Goal: Transaction & Acquisition: Book appointment/travel/reservation

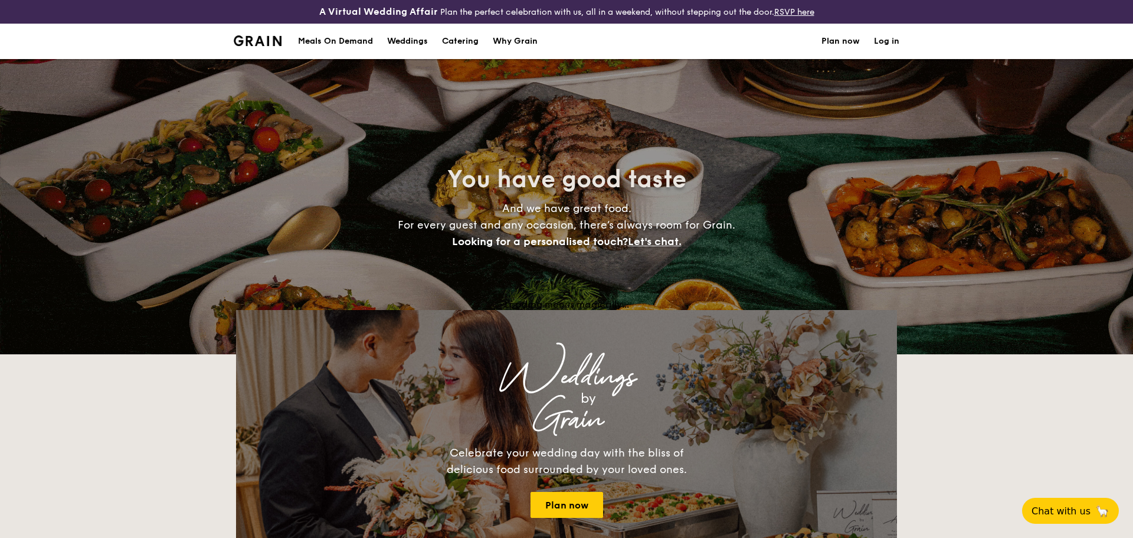
select select
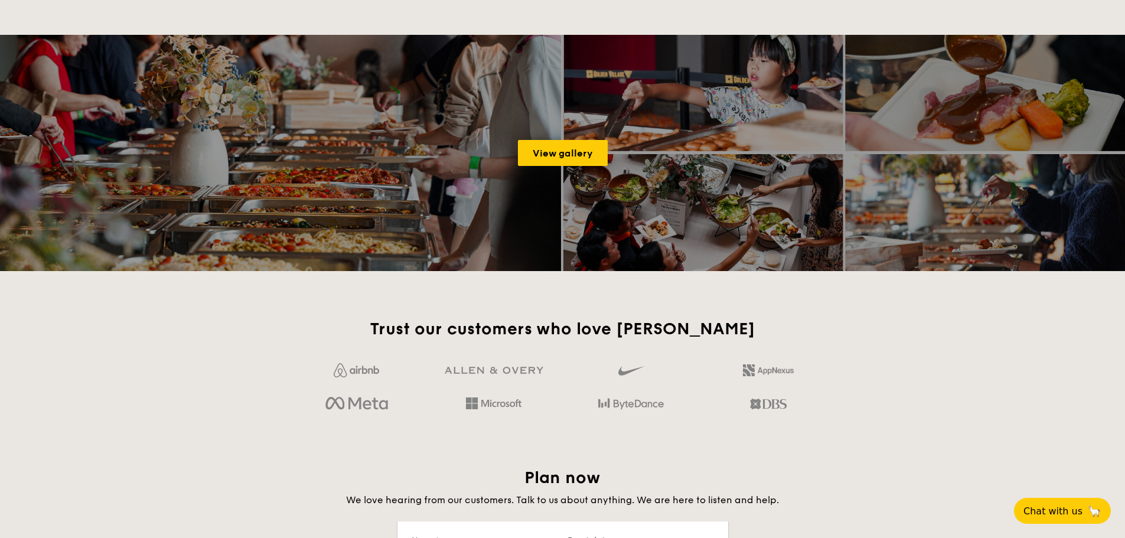
scroll to position [1594, 0]
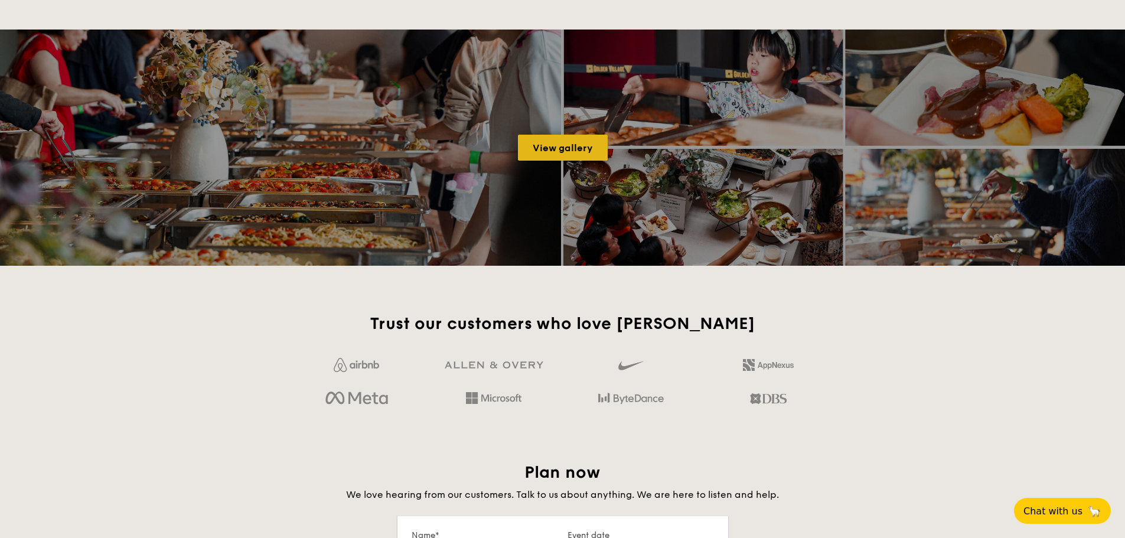
click at [563, 148] on link "View gallery" at bounding box center [563, 148] width 90 height 26
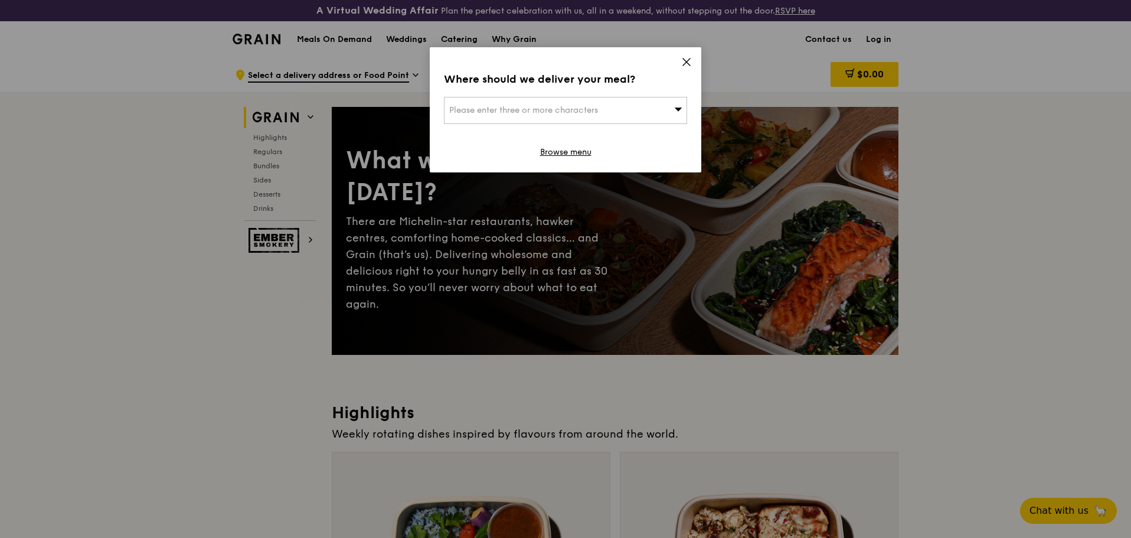
click at [682, 57] on icon at bounding box center [686, 62] width 11 height 11
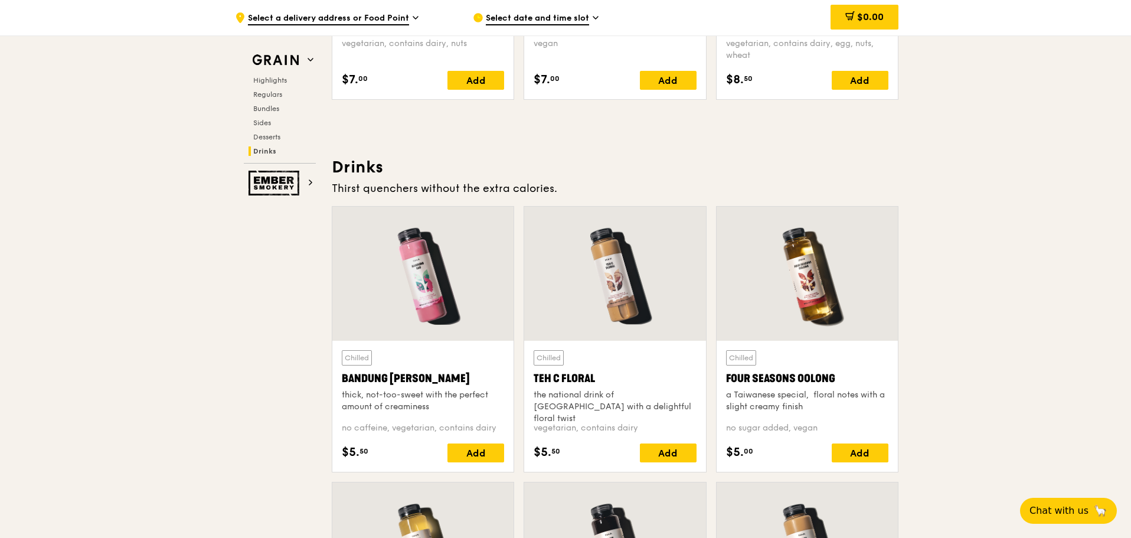
scroll to position [4003, 0]
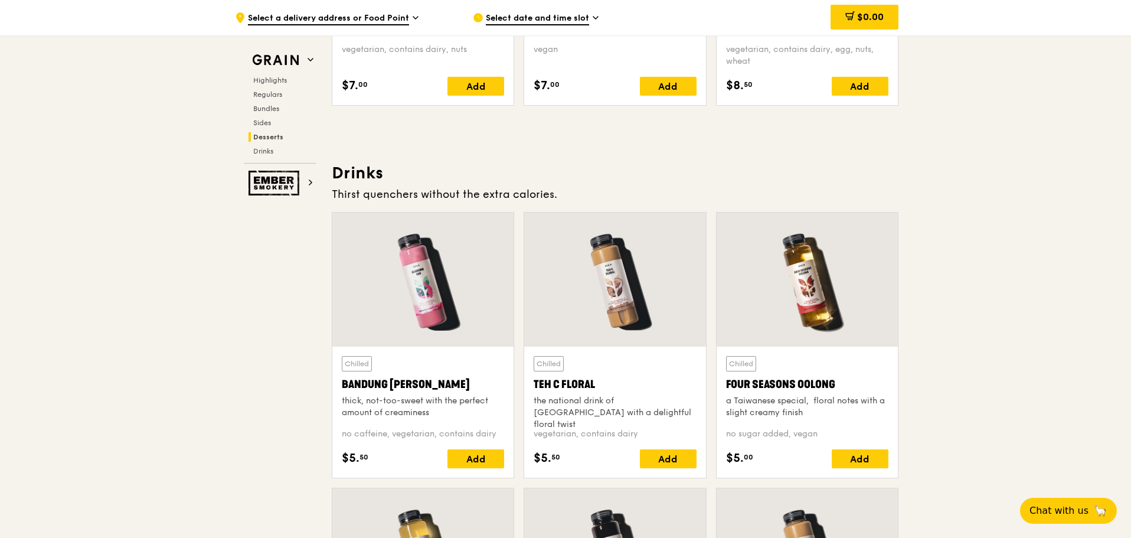
click at [620, 281] on div at bounding box center [614, 280] width 181 height 134
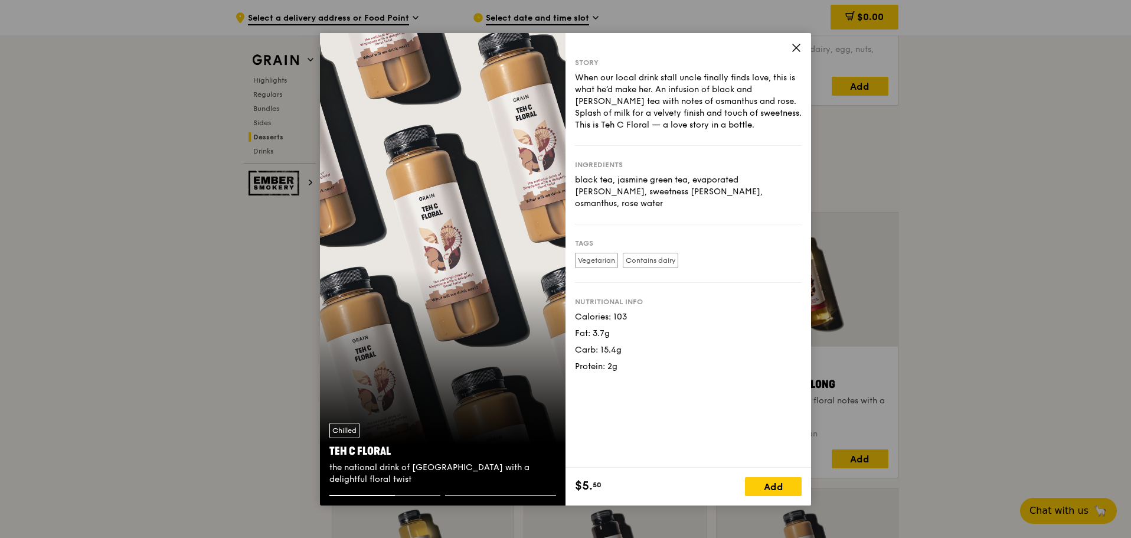
click at [796, 53] on icon at bounding box center [796, 48] width 11 height 11
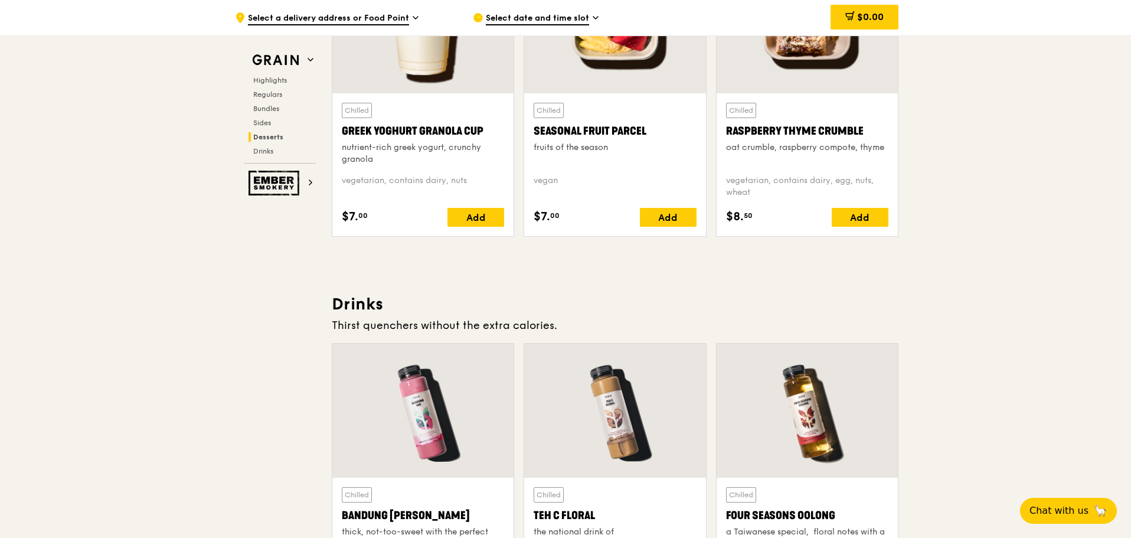
scroll to position [4180, 0]
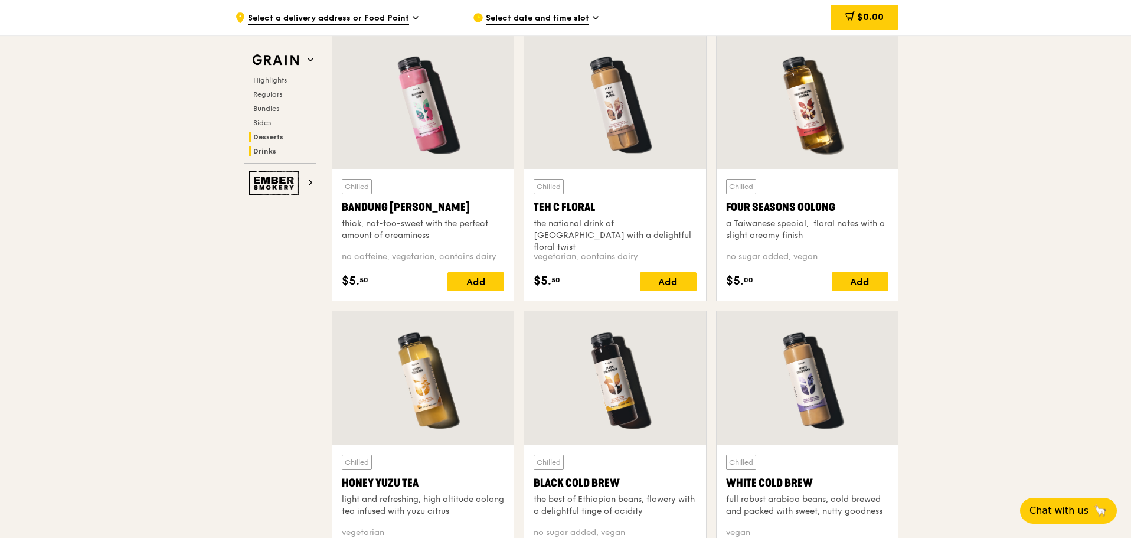
click at [273, 136] on span "Desserts" at bounding box center [268, 137] width 30 height 8
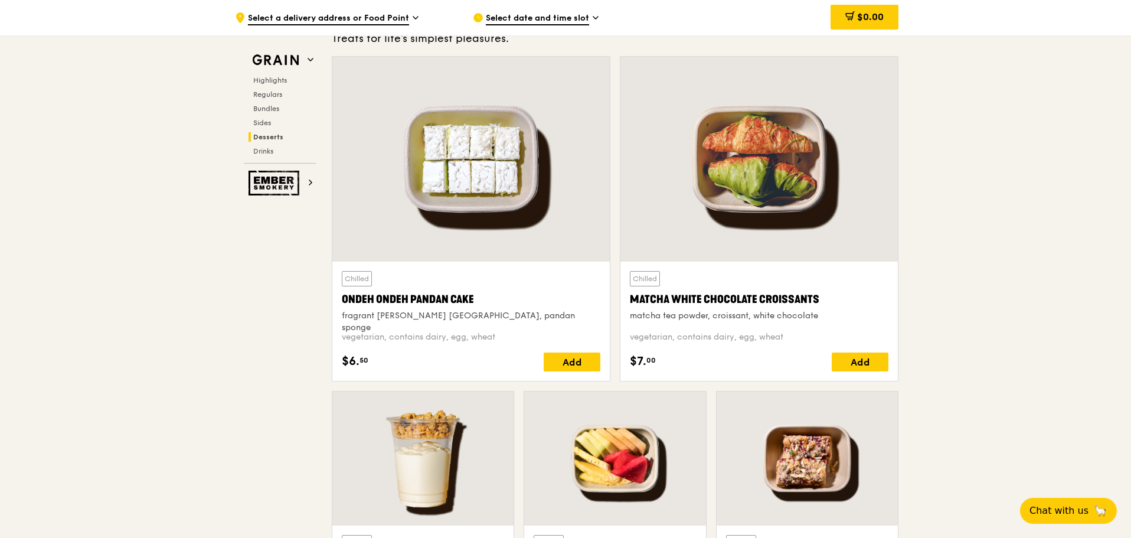
scroll to position [3399, 0]
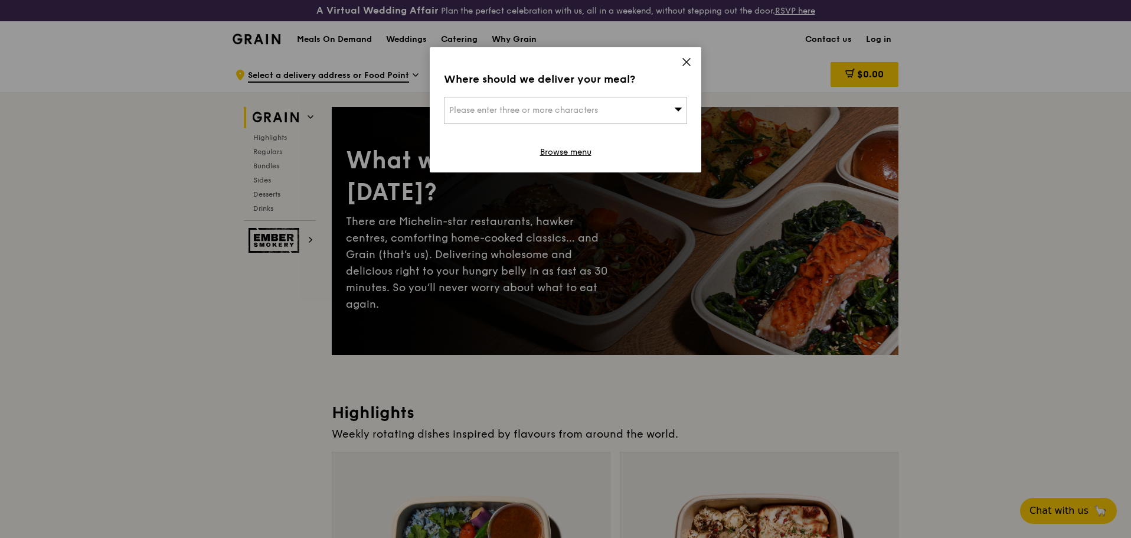
click at [690, 61] on icon at bounding box center [686, 62] width 11 height 11
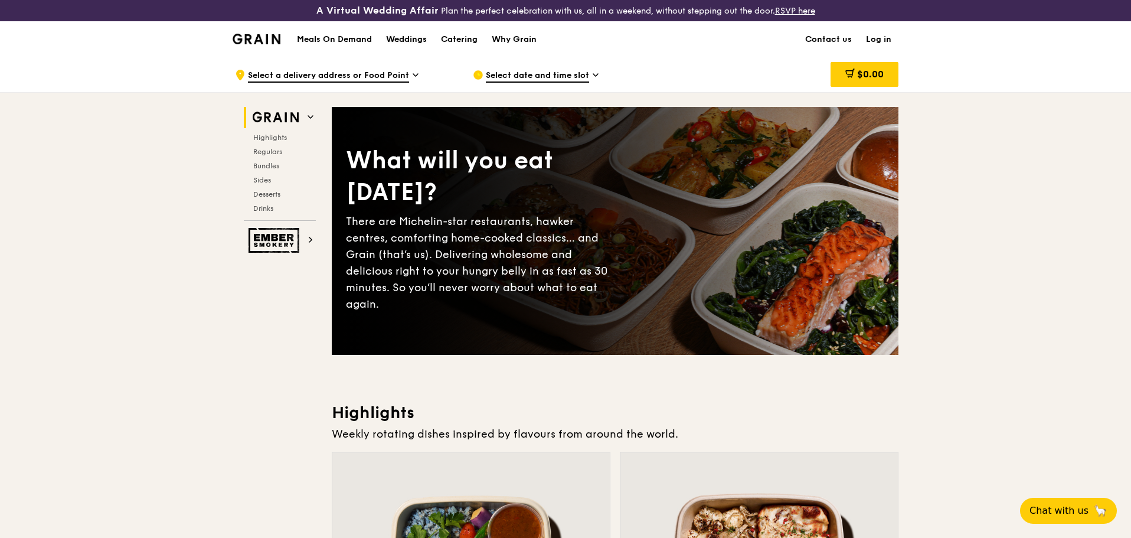
click at [397, 42] on div "Weddings" at bounding box center [406, 39] width 41 height 35
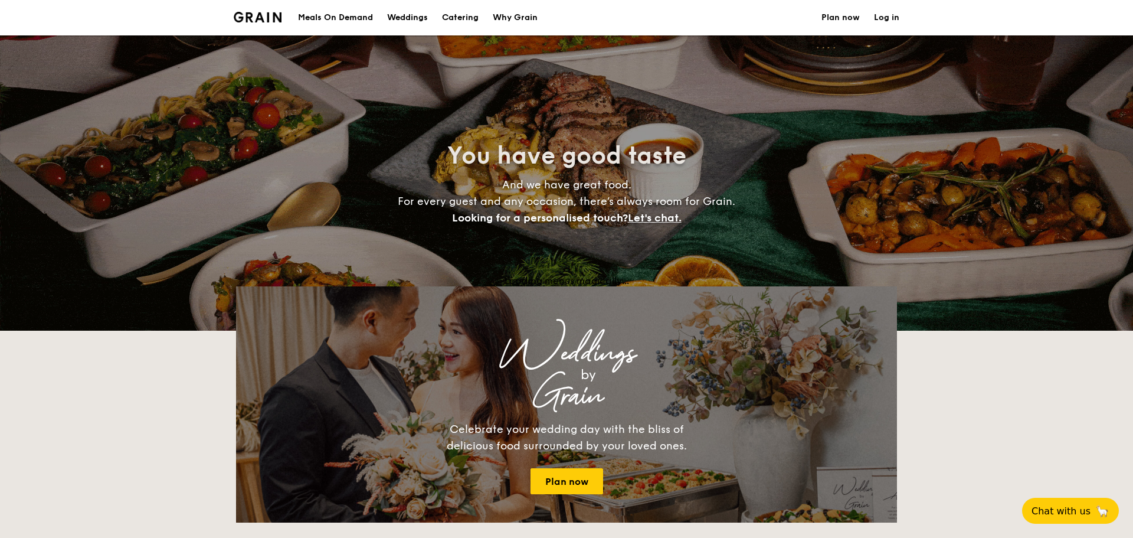
select select
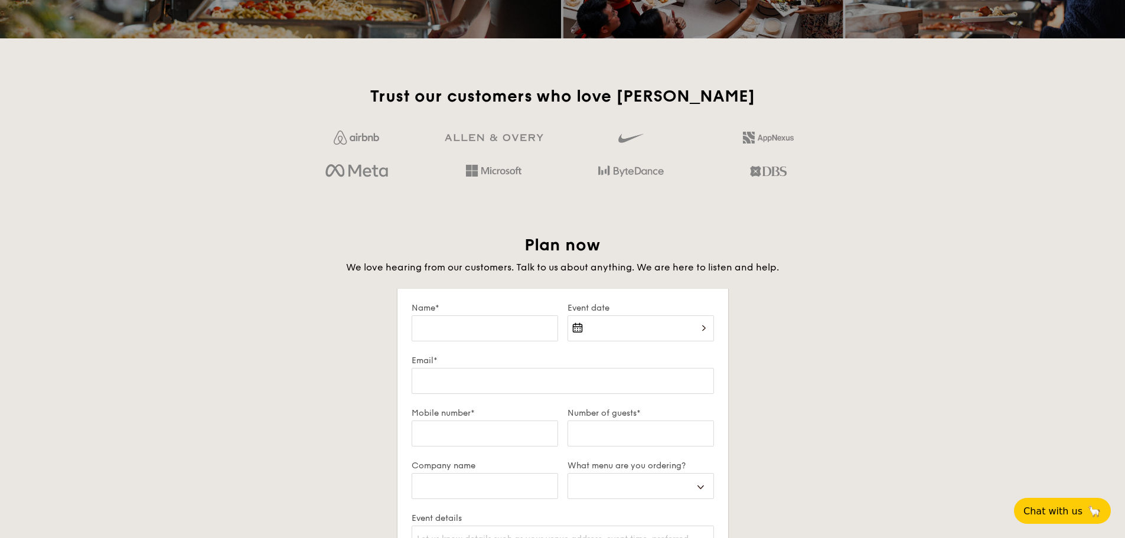
scroll to position [1824, 0]
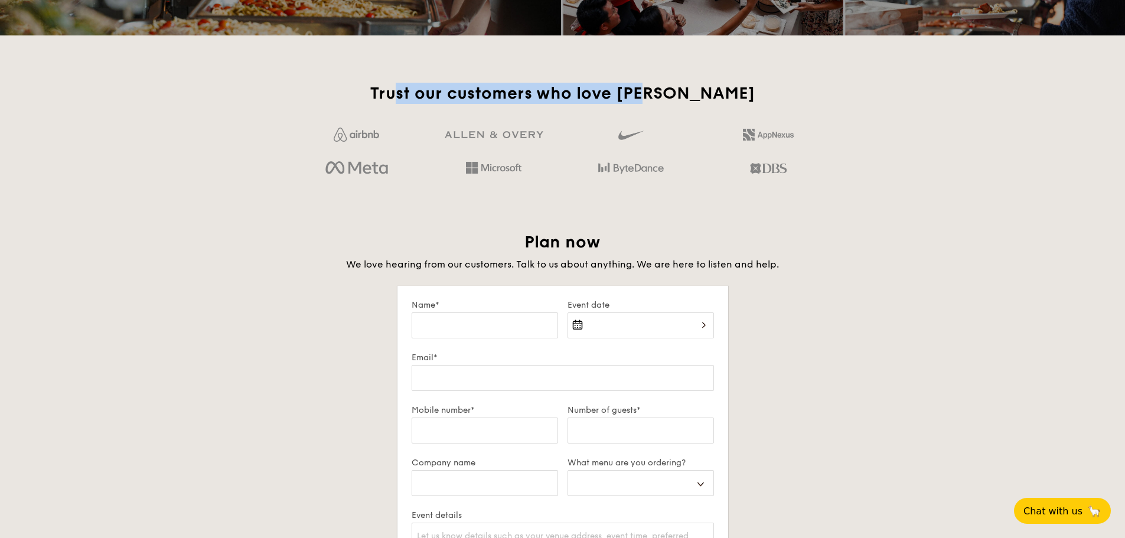
drag, startPoint x: 445, startPoint y: 92, endPoint x: 692, endPoint y: 98, distance: 248.0
click at [692, 98] on h2 "Trust our customers who love [PERSON_NAME]" at bounding box center [562, 93] width 539 height 21
click at [702, 158] on div at bounding box center [562, 151] width 548 height 66
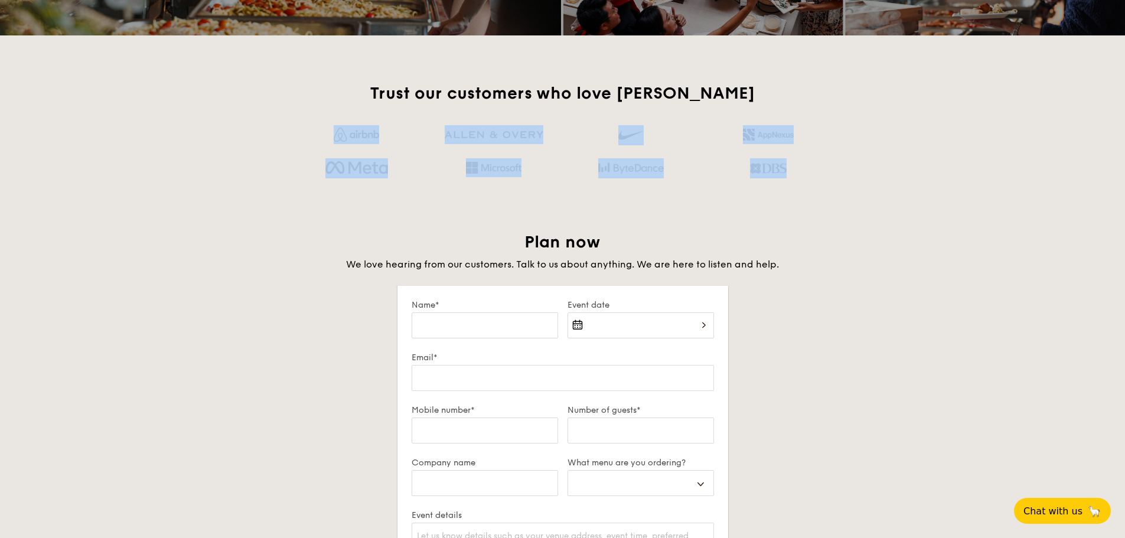
drag, startPoint x: 820, startPoint y: 182, endPoint x: 319, endPoint y: 128, distance: 503.5
click at [313, 125] on div at bounding box center [562, 151] width 548 height 66
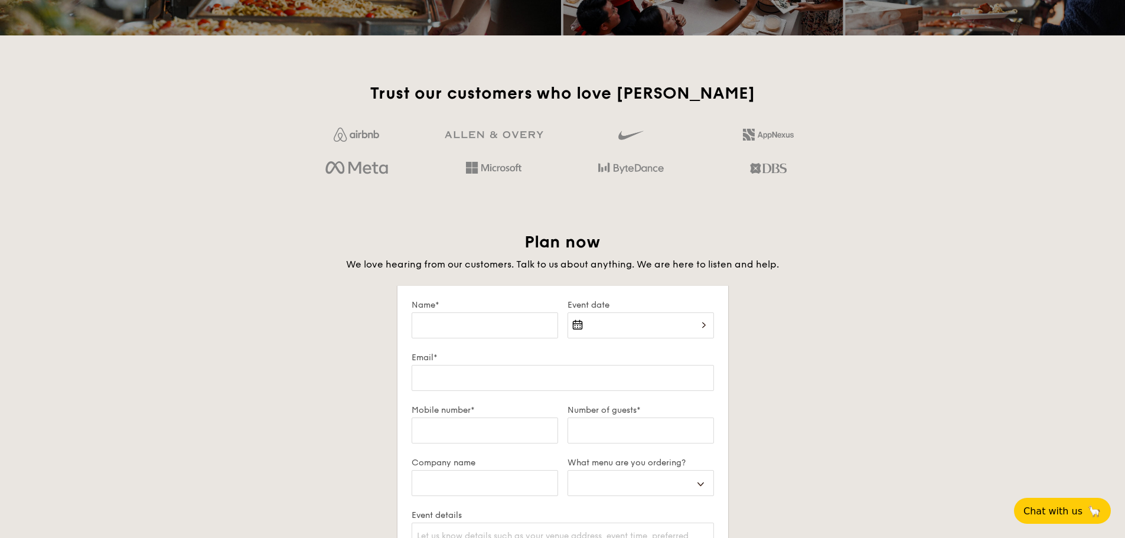
click at [505, 198] on div "Trust our customers who love Grain Plan now We love hearing from our customers.…" at bounding box center [563, 431] width 680 height 697
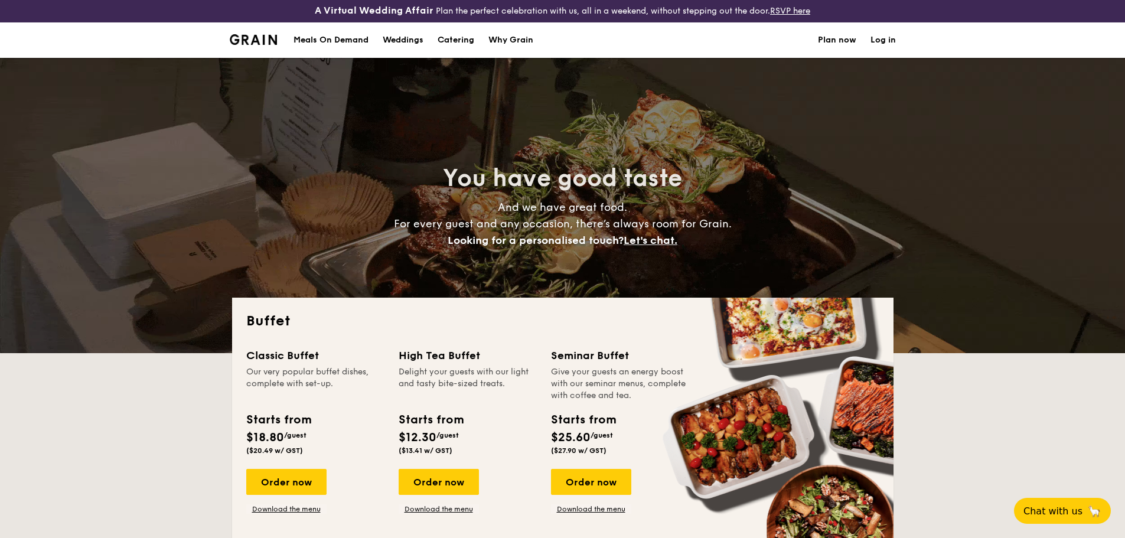
scroll to position [0, 0]
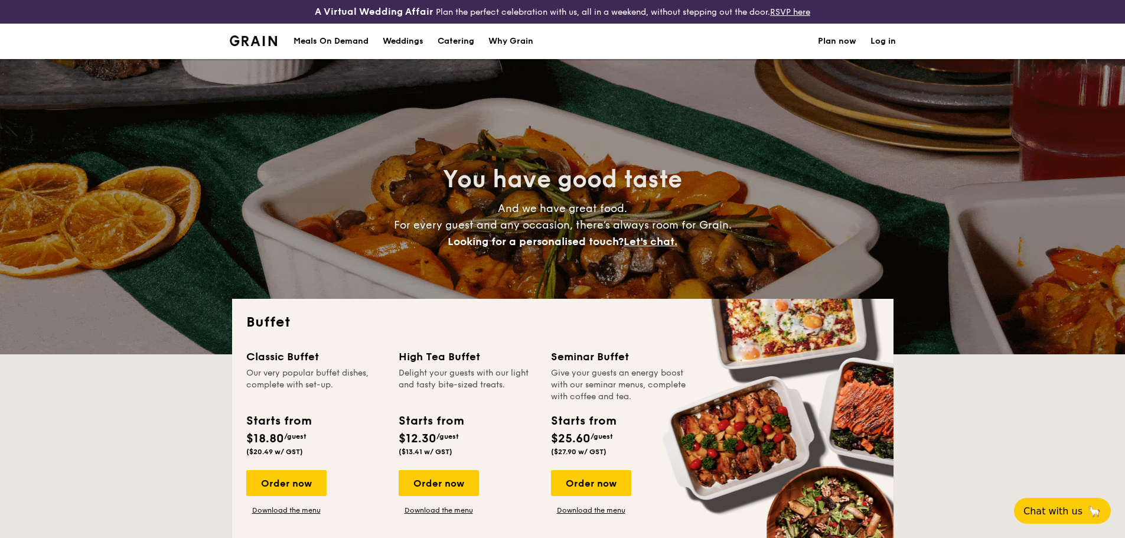
click at [526, 43] on div "Why Grain" at bounding box center [510, 41] width 45 height 35
